Goal: Task Accomplishment & Management: Use online tool/utility

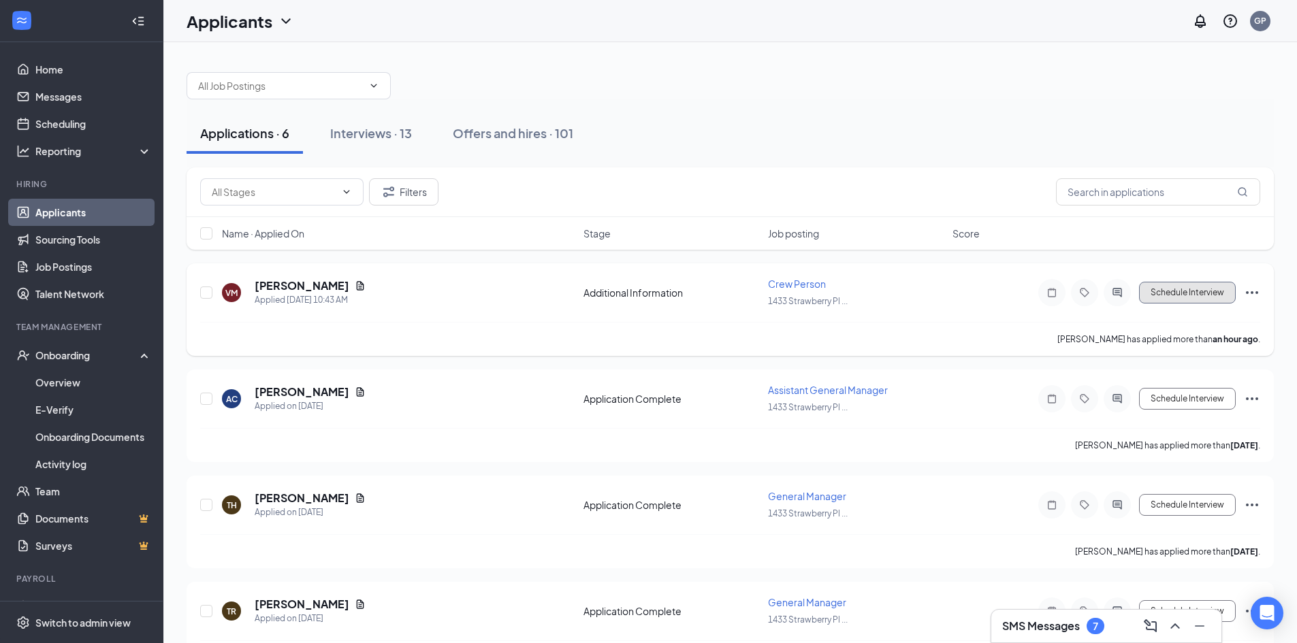
click at [1166, 288] on button "Schedule Interview" at bounding box center [1187, 293] width 97 height 22
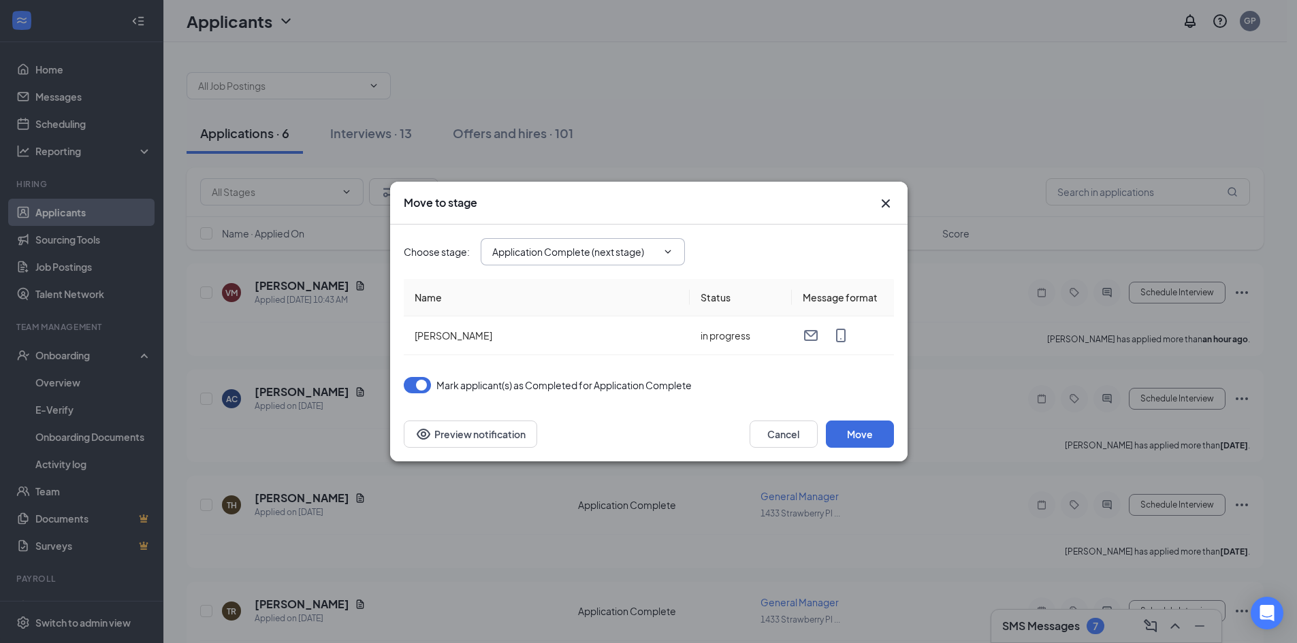
click at [571, 254] on input "Application Complete (next stage)" at bounding box center [574, 251] width 165 height 15
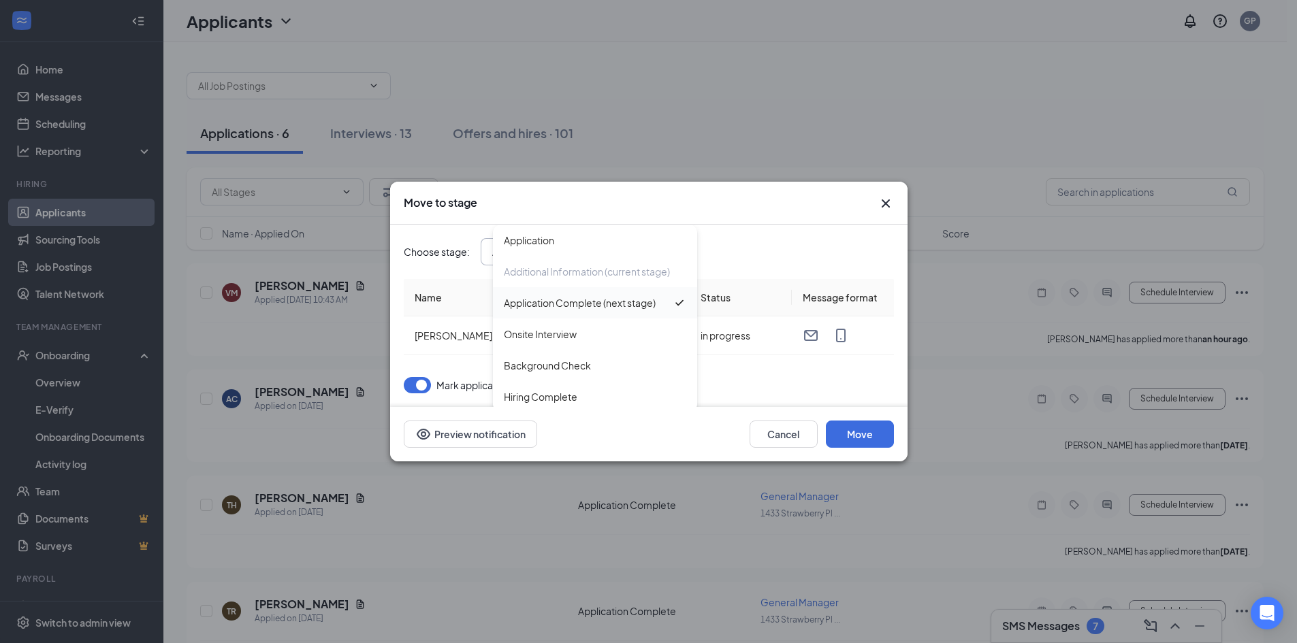
click at [558, 333] on div "Onsite Interview" at bounding box center [540, 334] width 73 height 15
type input "Onsite Interview"
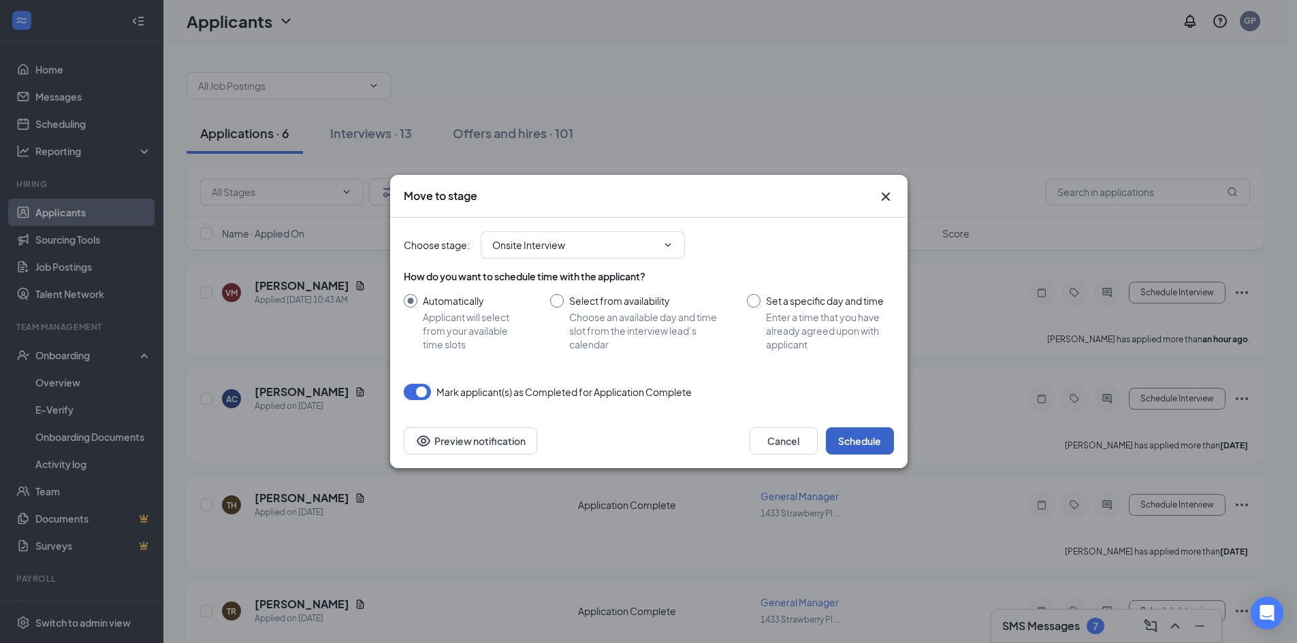
click at [870, 433] on button "Schedule" at bounding box center [860, 441] width 68 height 27
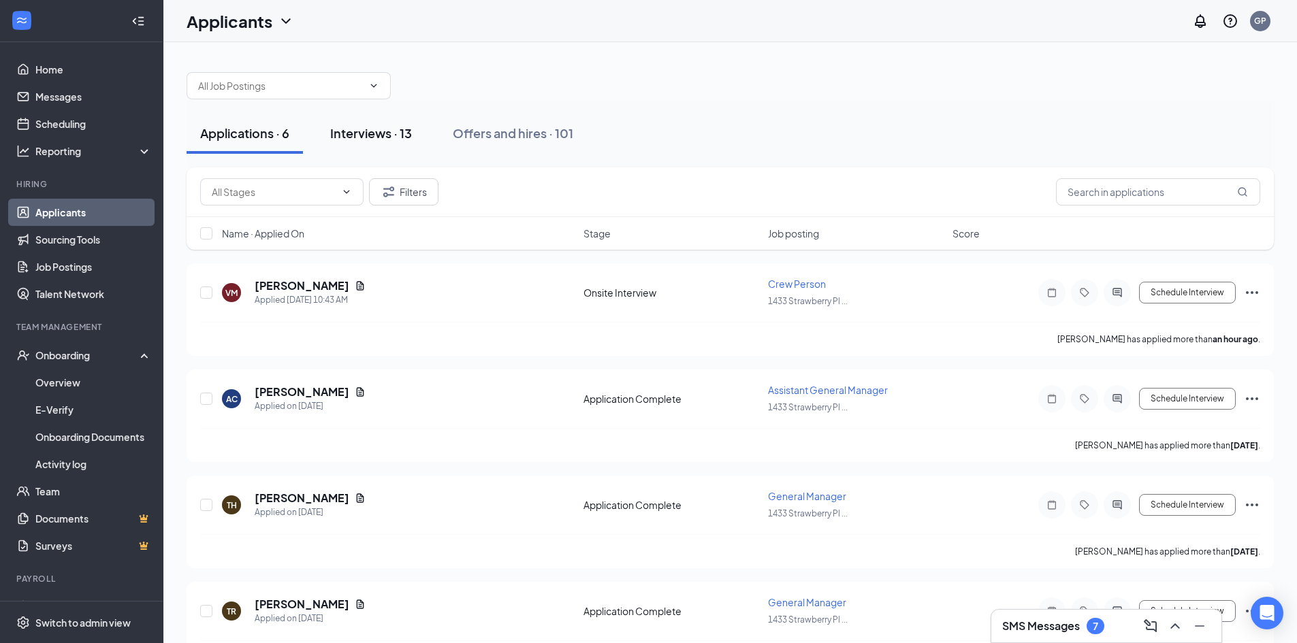
click at [387, 129] on div "Interviews · 13" at bounding box center [371, 133] width 82 height 17
